Goal: Transaction & Acquisition: Download file/media

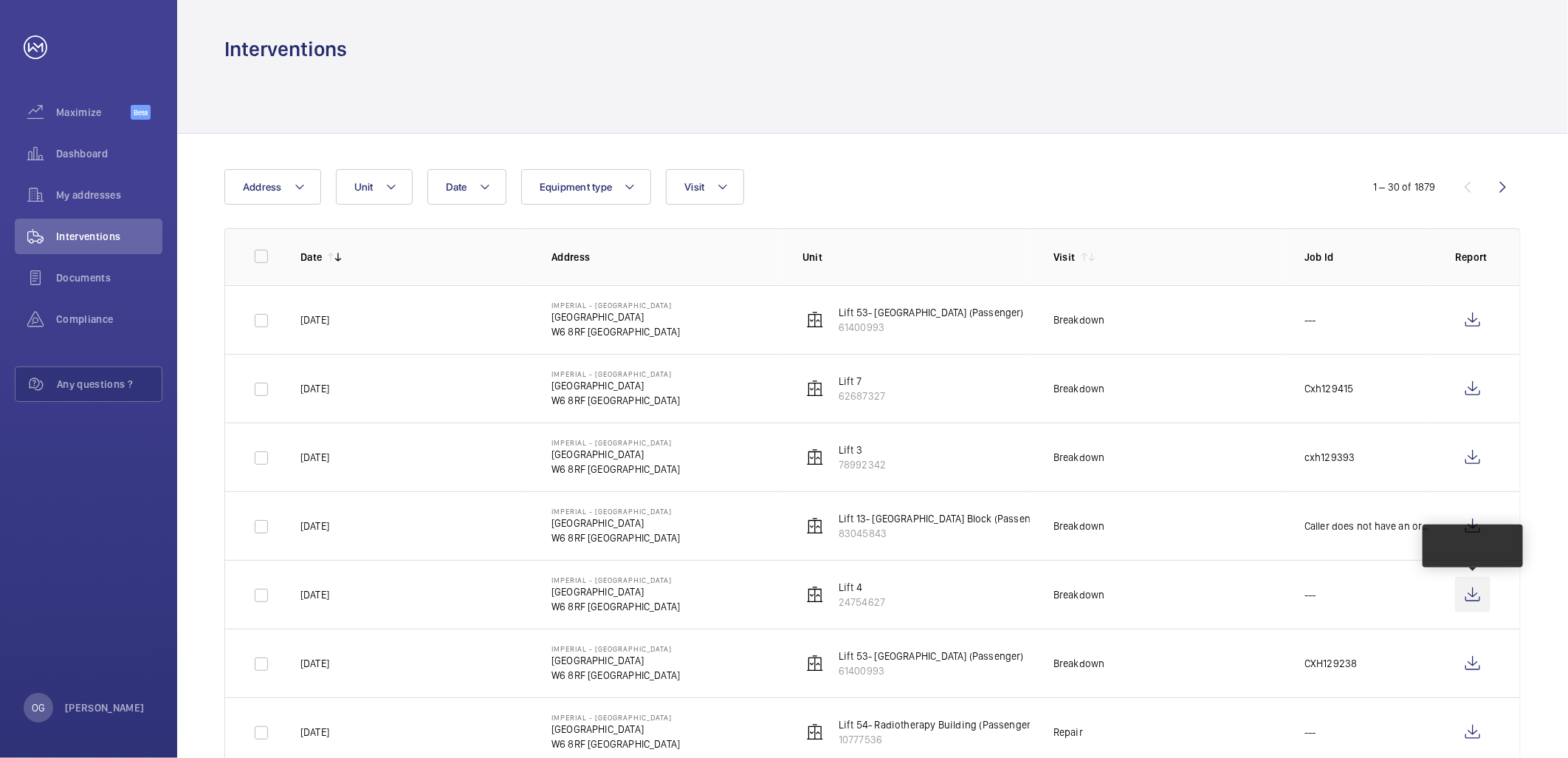
click at [1447, 595] on td at bounding box center [1476, 593] width 89 height 69
click at [1467, 593] on wm-front-icon-button at bounding box center [1473, 594] width 35 height 35
